Goal: Information Seeking & Learning: Learn about a topic

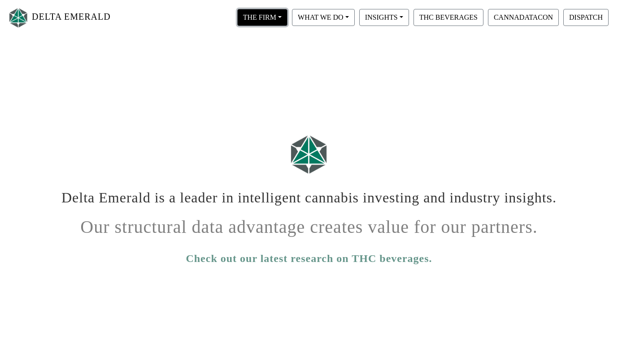
click at [246, 13] on button "THE FIRM" at bounding box center [262, 17] width 50 height 17
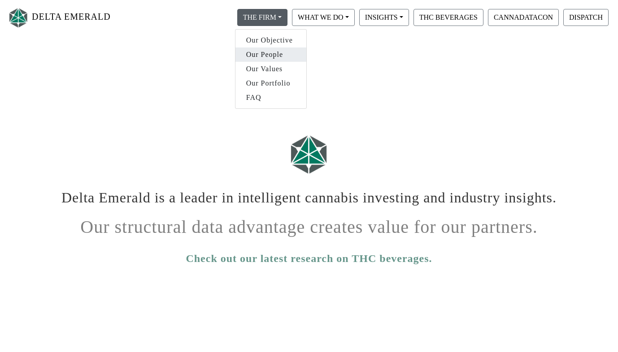
click at [261, 57] on link "Our People" at bounding box center [270, 55] width 71 height 14
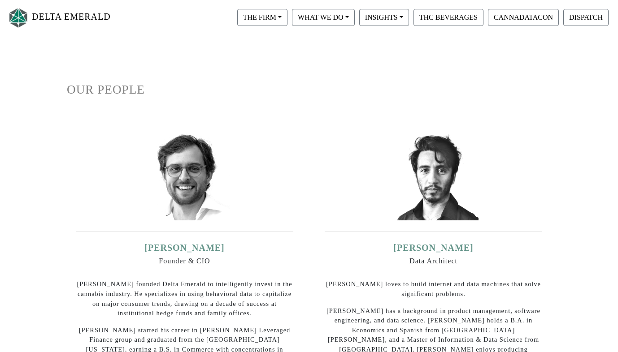
scroll to position [48, 0]
click at [342, 9] on button "WHAT WE DO" at bounding box center [323, 17] width 63 height 17
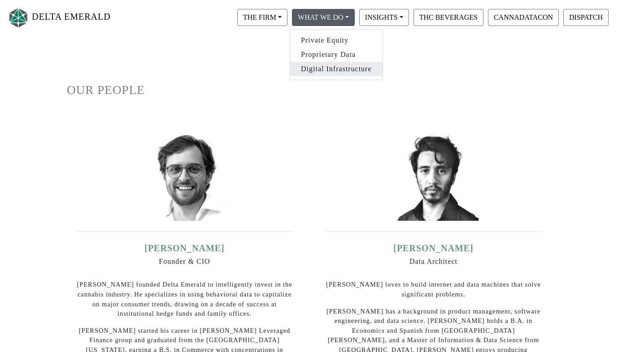
click at [334, 69] on link "Digital Infrastructure" at bounding box center [336, 69] width 92 height 14
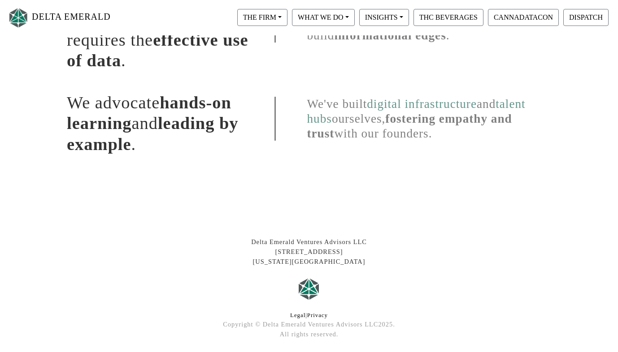
scroll to position [121, 0]
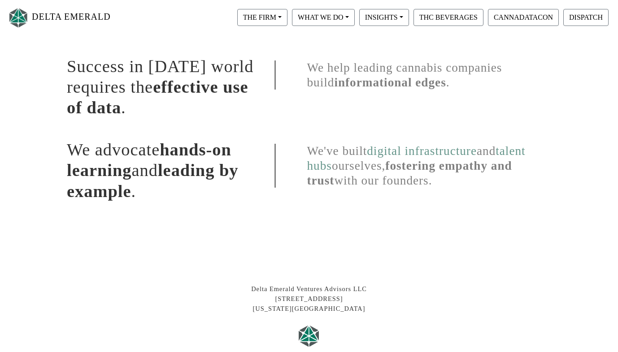
click at [429, 153] on link "digital infrastructure" at bounding box center [422, 150] width 110 height 13
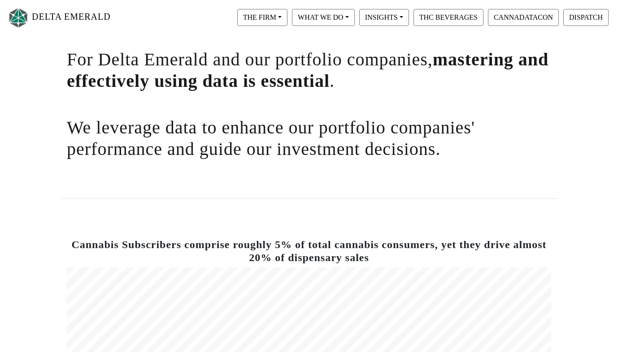
scroll to position [173, 0]
